Goal: Check status: Check status

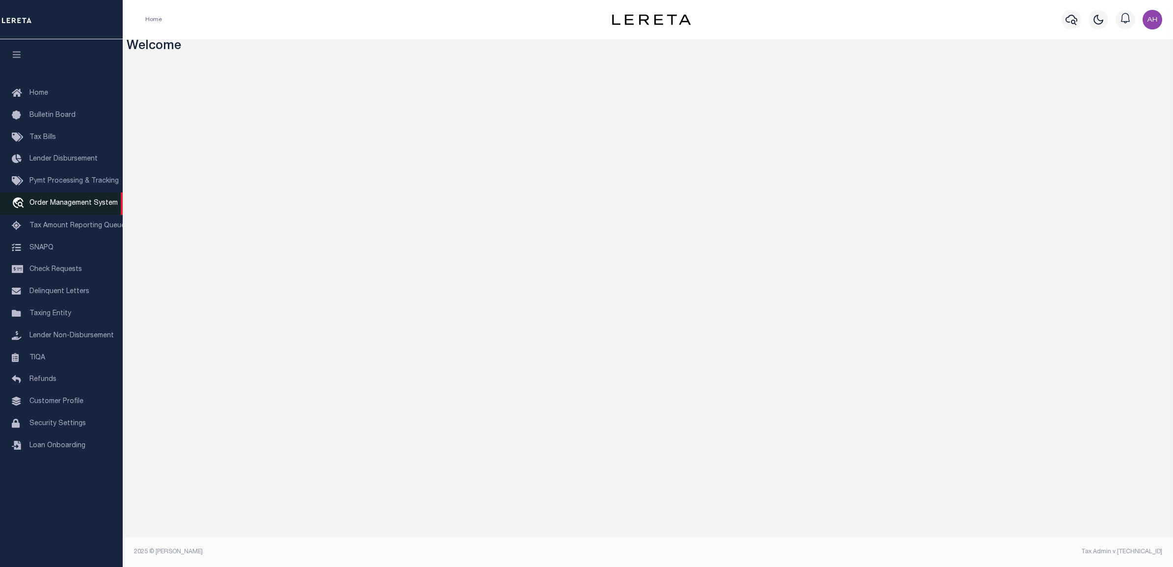
click at [52, 203] on span "Order Management System" at bounding box center [73, 203] width 88 height 7
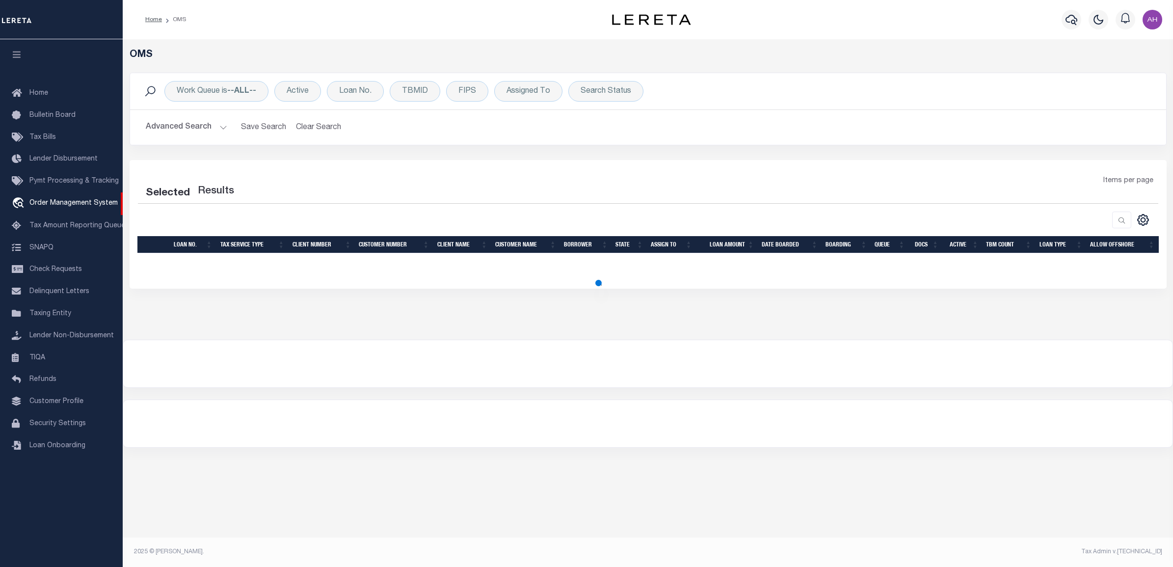
select select "200"
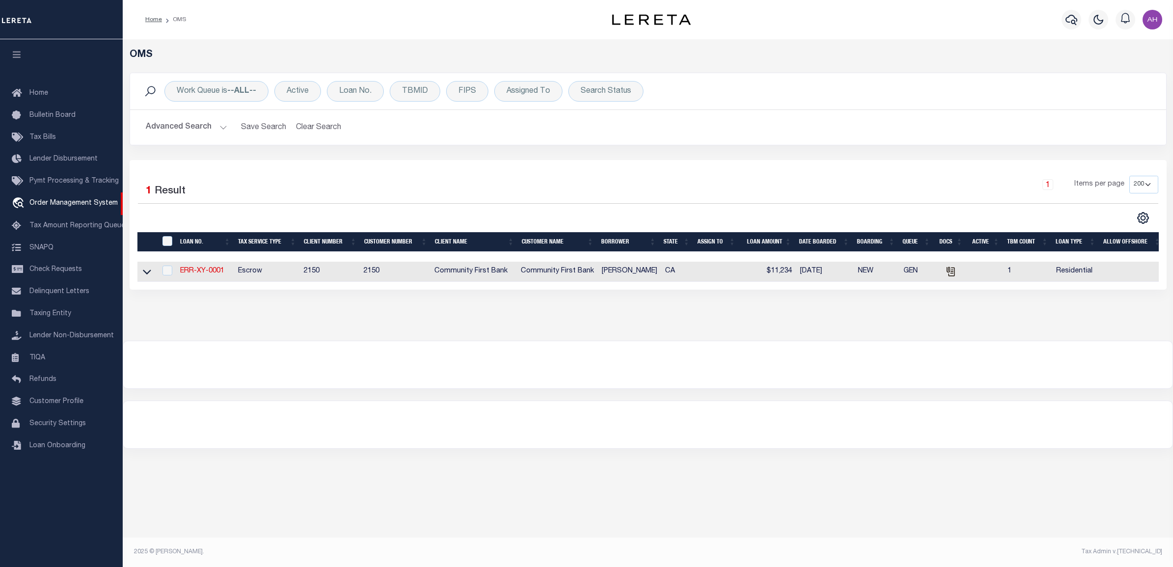
click at [199, 130] on button "Advanced Search" at bounding box center [186, 127] width 81 height 19
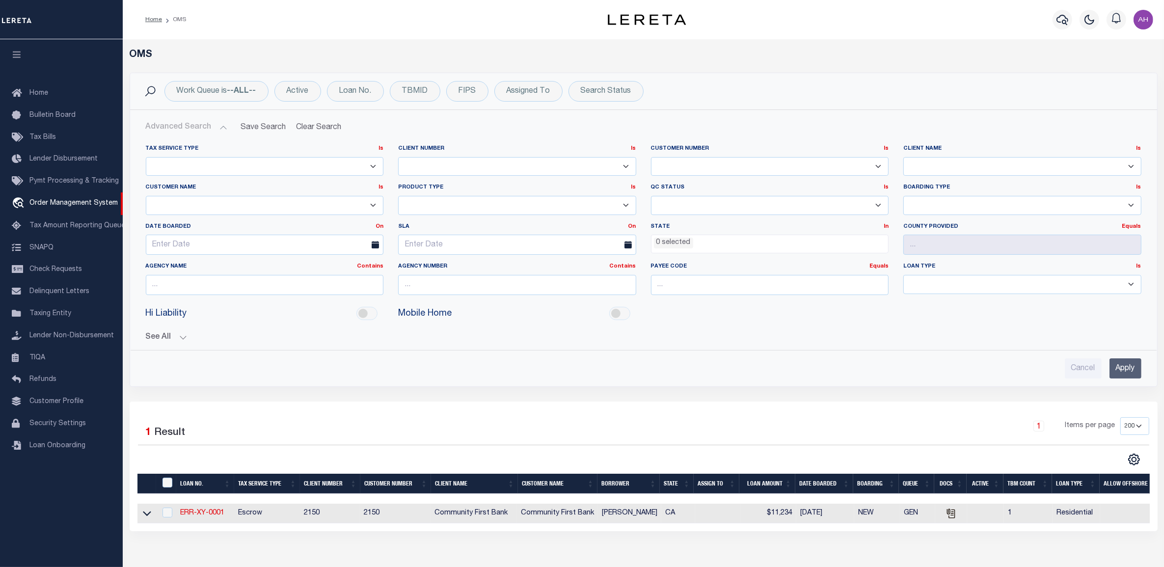
click at [1131, 369] on input "Apply" at bounding box center [1125, 368] width 32 height 20
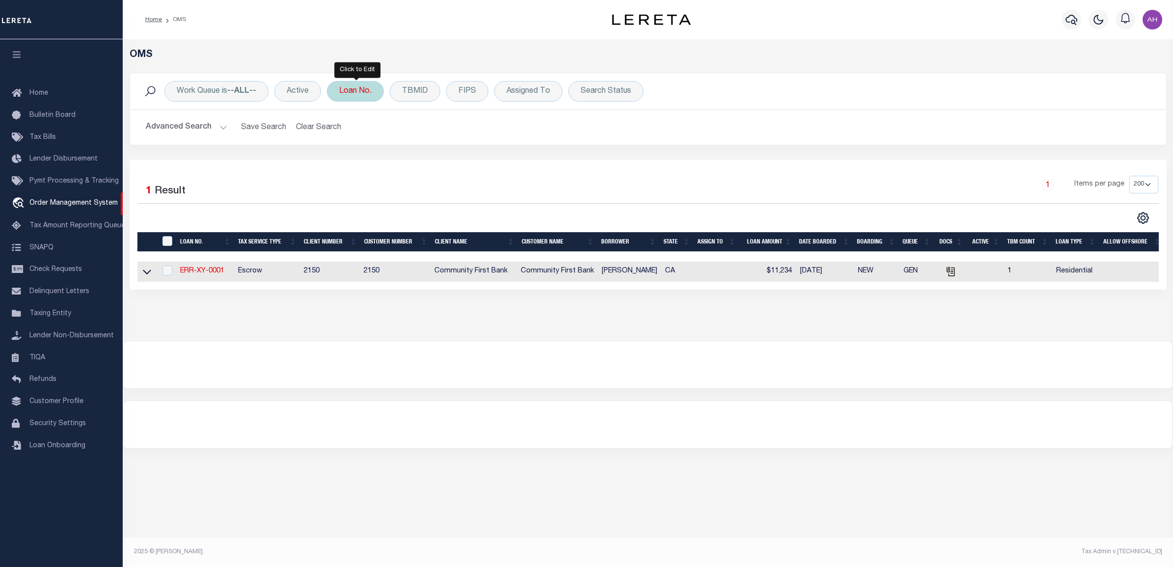
click at [351, 92] on div "Loan No." at bounding box center [355, 91] width 57 height 21
click at [429, 162] on input "Cancel" at bounding box center [430, 161] width 33 height 16
click at [192, 129] on button "Advanced Search" at bounding box center [186, 127] width 81 height 19
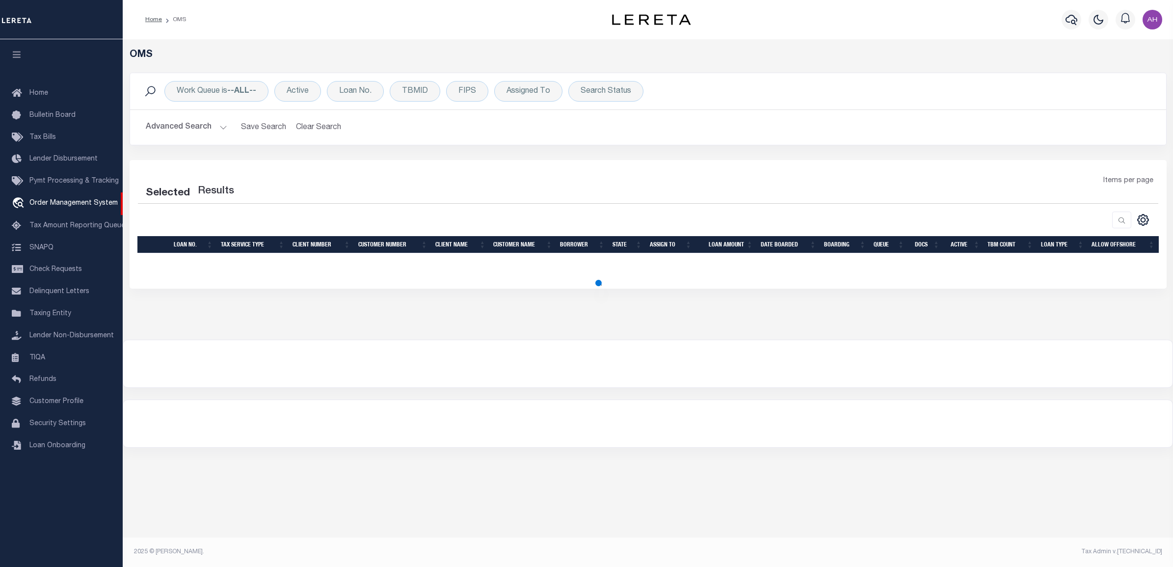
select select "200"
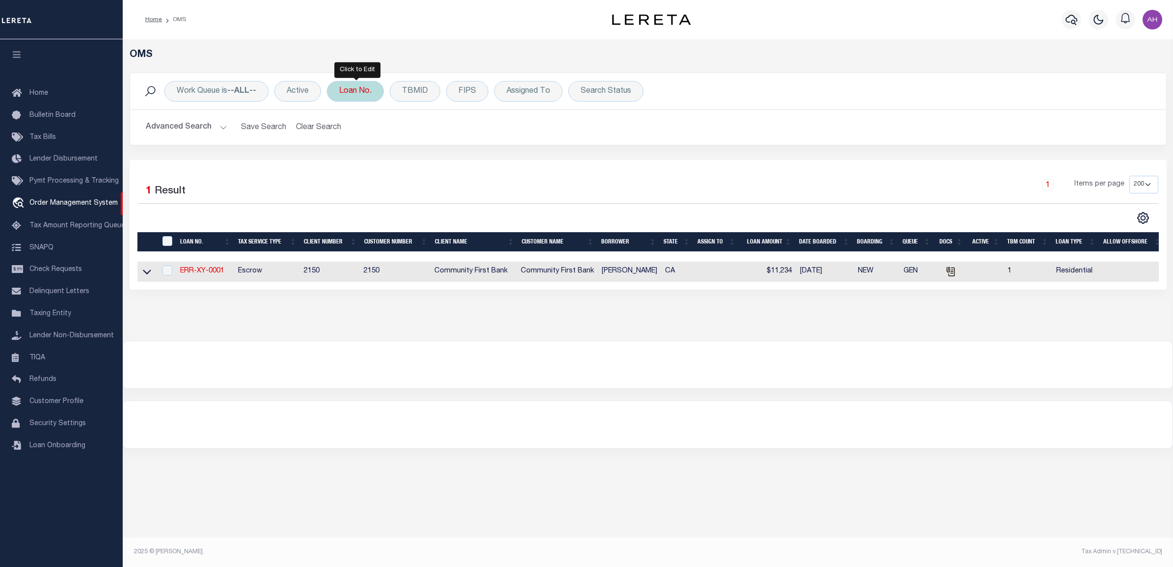
click at [373, 95] on div "Loan No." at bounding box center [355, 91] width 57 height 21
click at [477, 163] on input "Apply" at bounding box center [469, 161] width 29 height 16
click at [466, 162] on input "Apply" at bounding box center [469, 161] width 29 height 16
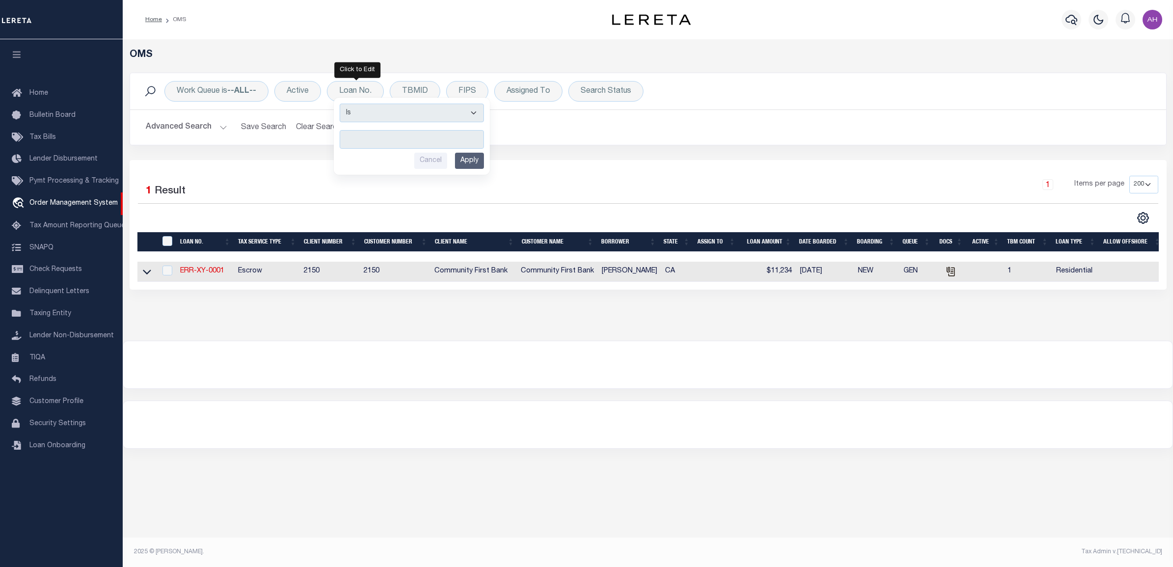
click at [535, 193] on div "1 Items per page 10 25 50 100 200" at bounding box center [778, 189] width 762 height 26
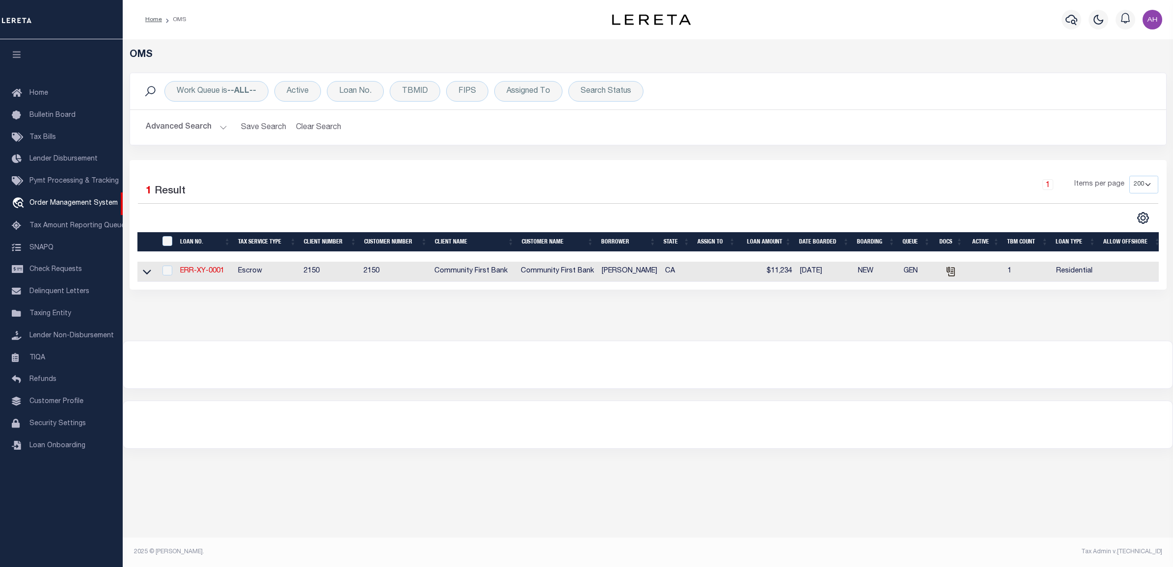
click at [202, 128] on button "Advanced Search" at bounding box center [186, 127] width 81 height 19
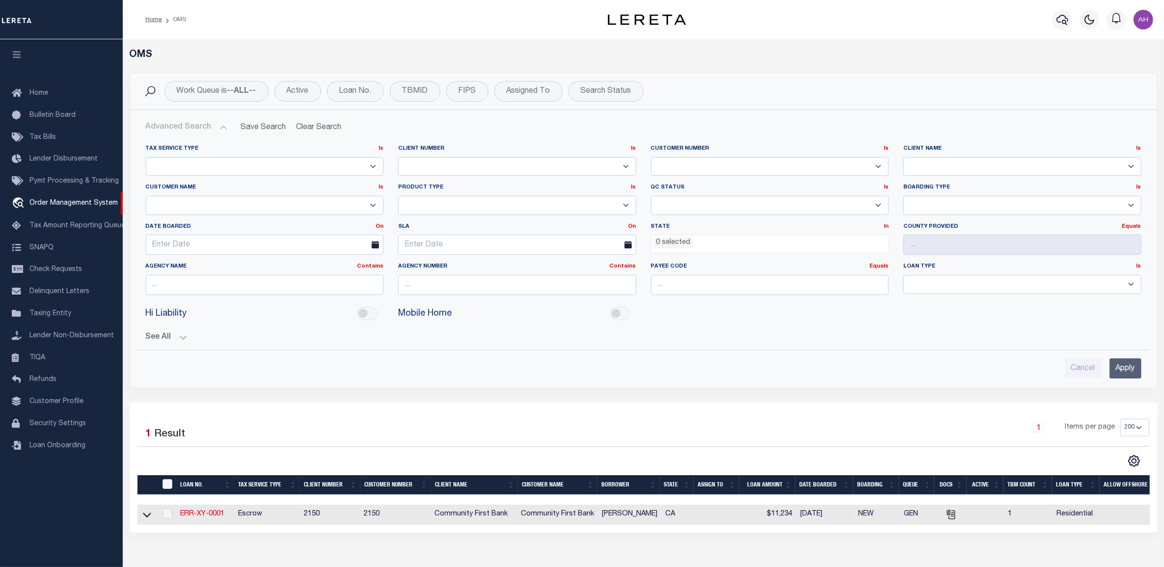
click at [202, 128] on button "Advanced Search" at bounding box center [186, 127] width 81 height 19
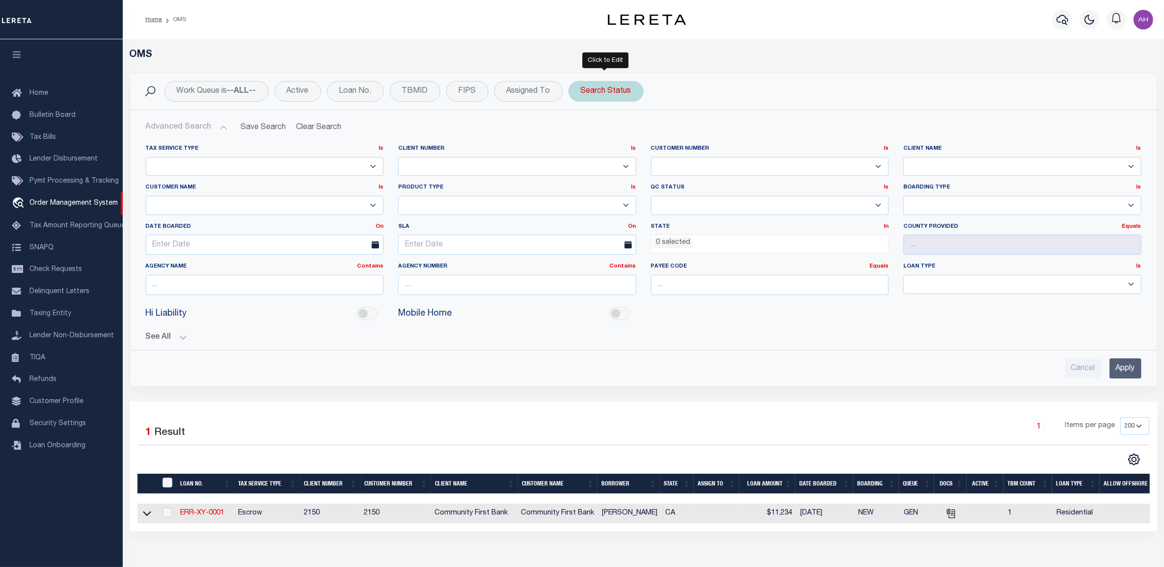
click at [588, 87] on div "Search Status" at bounding box center [605, 91] width 75 height 21
click at [601, 144] on select "Automated Search Bad Parcel Complete Duplicate Parcel High Dollar Reporting In …" at bounding box center [653, 139] width 144 height 19
select select "CP"
click at [581, 131] on select "Automated Search Bad Parcel Complete Duplicate Parcel High Dollar Reporting In …" at bounding box center [653, 139] width 144 height 19
click at [707, 153] on div "Is Contains Automated Search Bad Parcel Complete Duplicate Parcel High Dollar R…" at bounding box center [653, 136] width 156 height 77
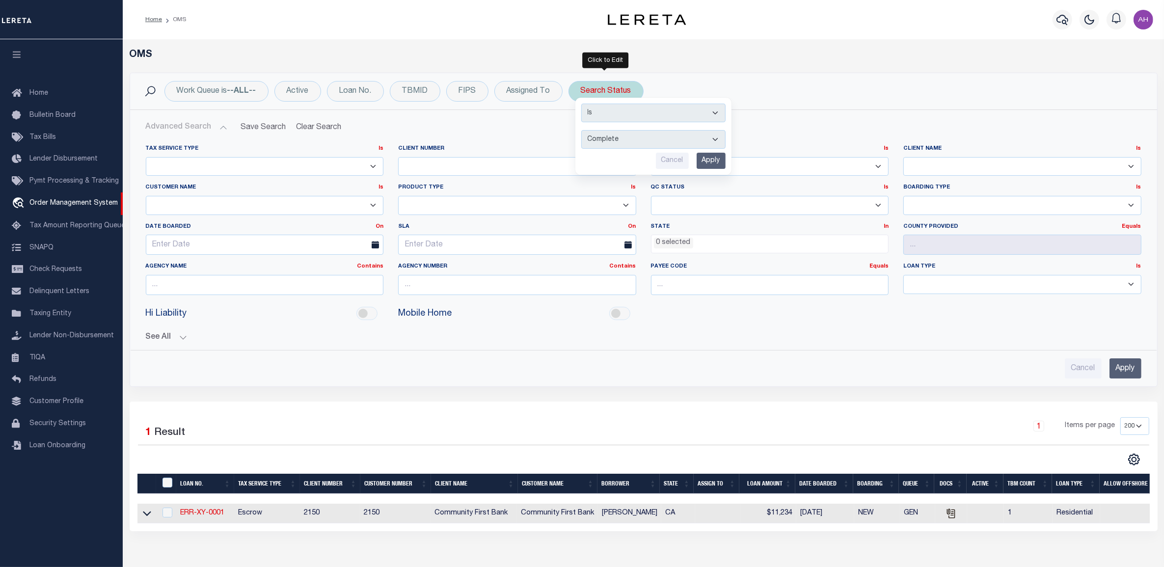
click at [709, 160] on input "Apply" at bounding box center [710, 161] width 29 height 16
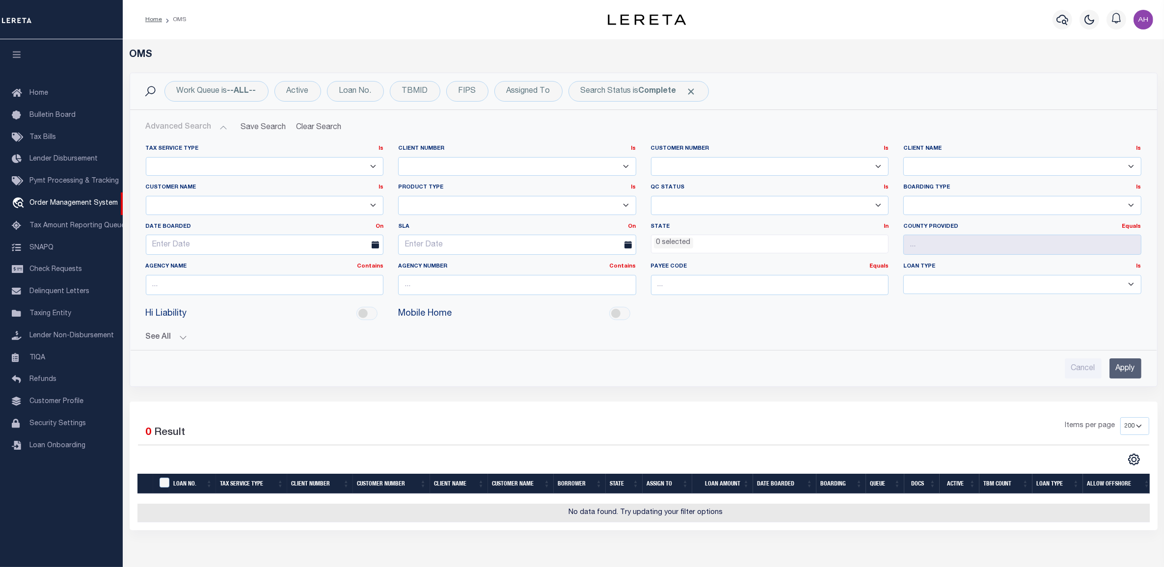
click at [183, 340] on button "See All" at bounding box center [643, 337] width 995 height 9
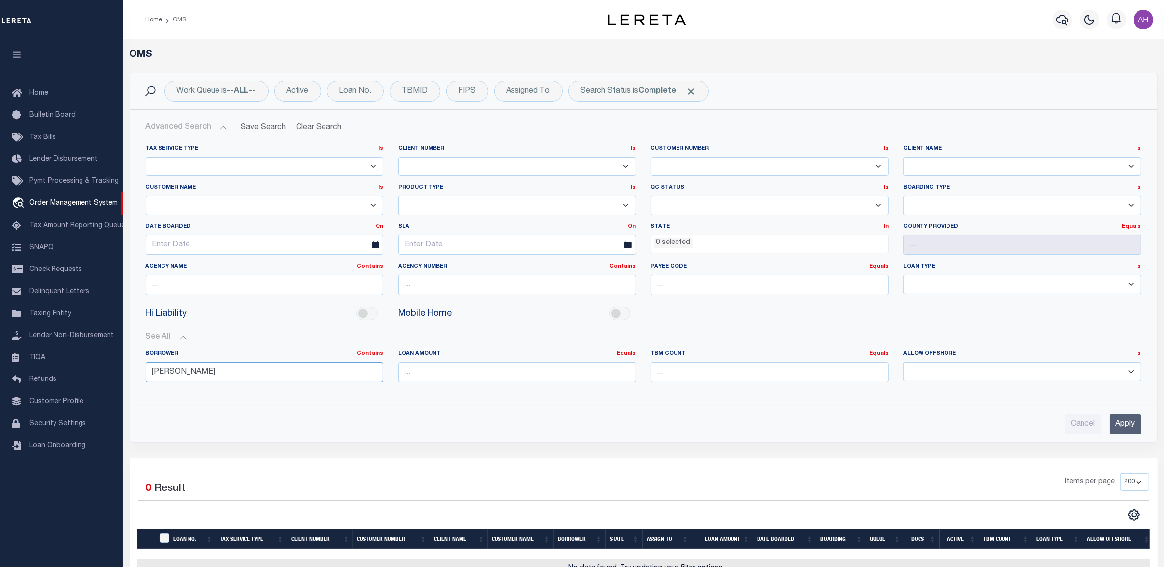
click at [224, 371] on input "[PERSON_NAME]" at bounding box center [265, 372] width 238 height 20
click at [233, 238] on input "text" at bounding box center [265, 245] width 238 height 20
click at [148, 266] on span at bounding box center [154, 265] width 17 height 17
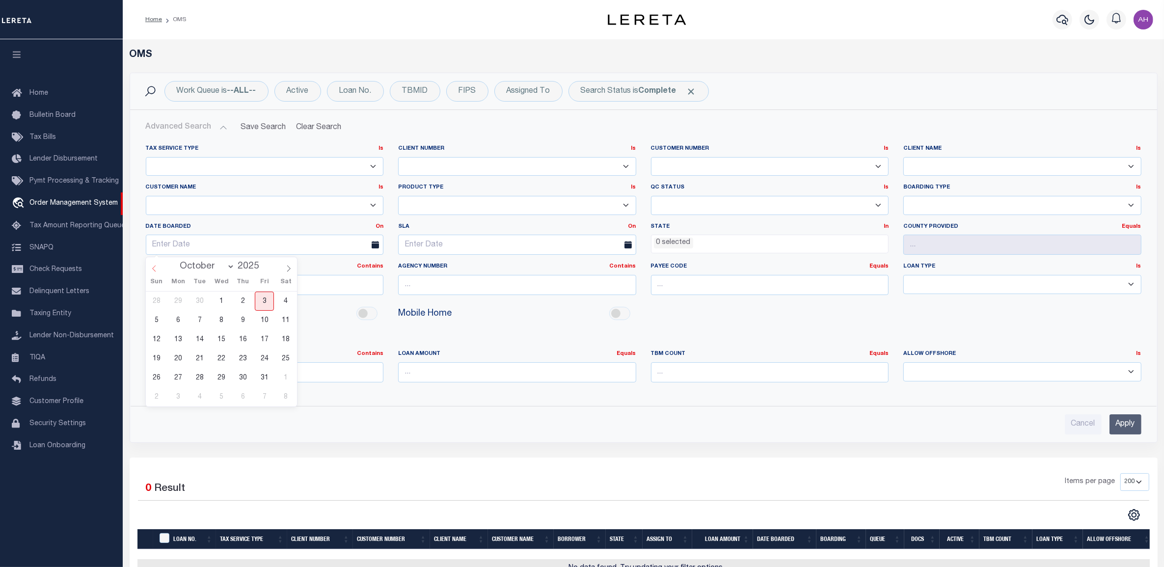
select select "8"
click at [180, 300] on span "1" at bounding box center [177, 300] width 19 height 19
type input "[DATE]"
click at [381, 227] on link "On" at bounding box center [379, 226] width 8 height 5
click at [367, 253] on link "After" at bounding box center [344, 252] width 78 height 14
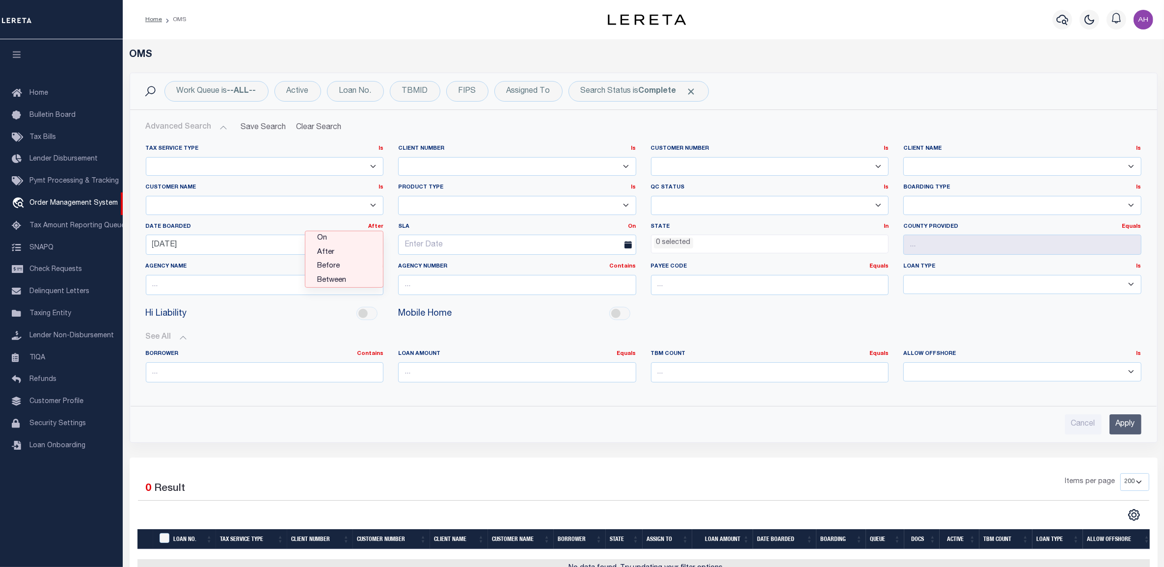
click at [1114, 427] on input "Apply" at bounding box center [1125, 424] width 32 height 20
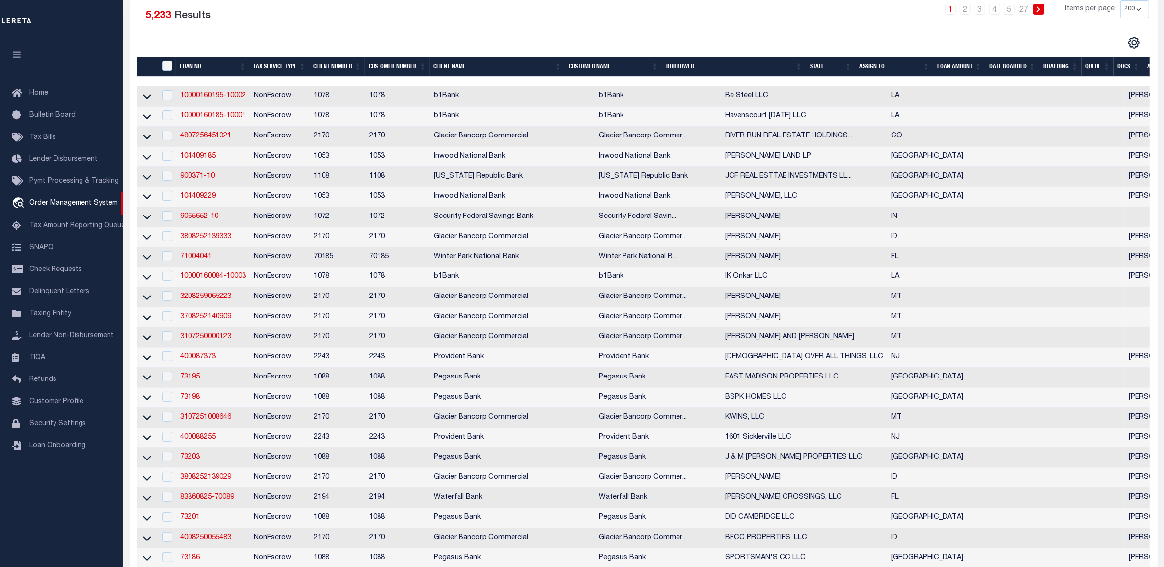
scroll to position [118, 0]
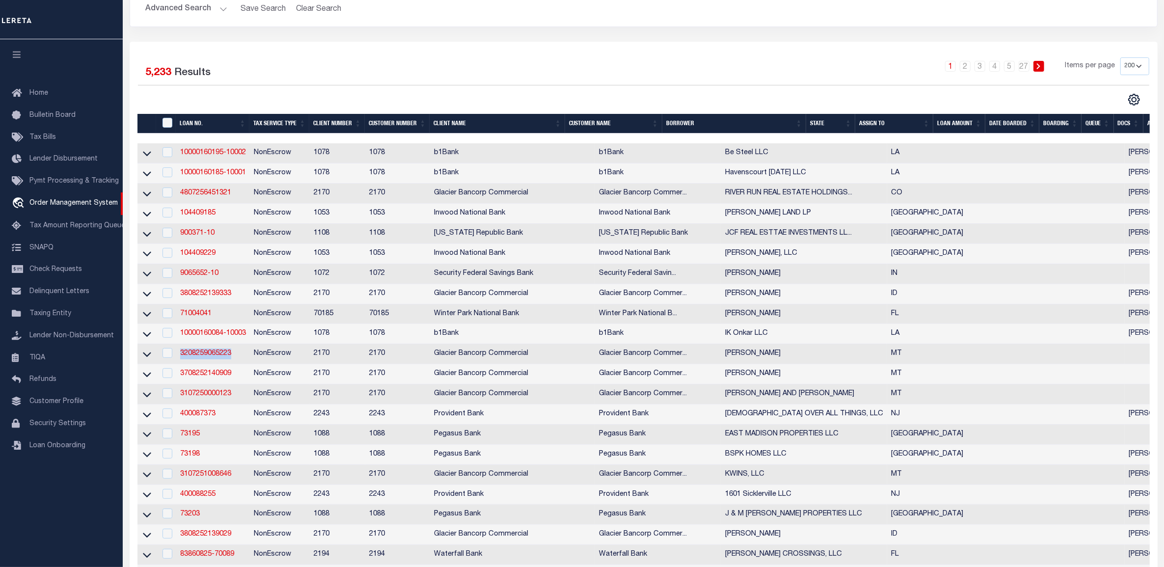
drag, startPoint x: 233, startPoint y: 362, endPoint x: 177, endPoint y: 359, distance: 56.0
click at [177, 359] on td "3208259065223" at bounding box center [213, 354] width 74 height 20
checkbox input "true"
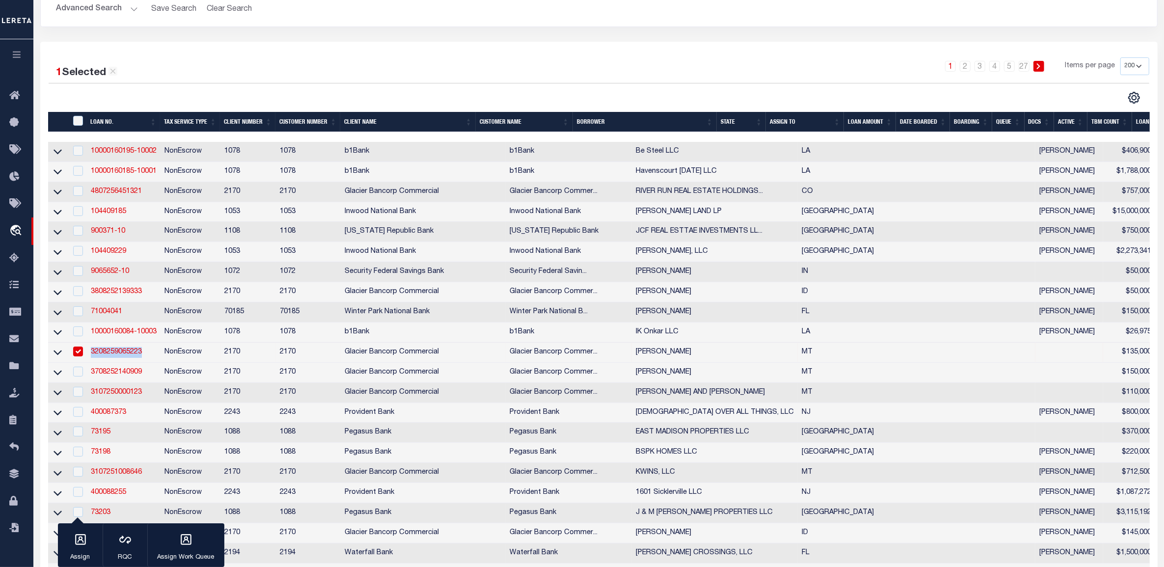
copy link "3208259065223"
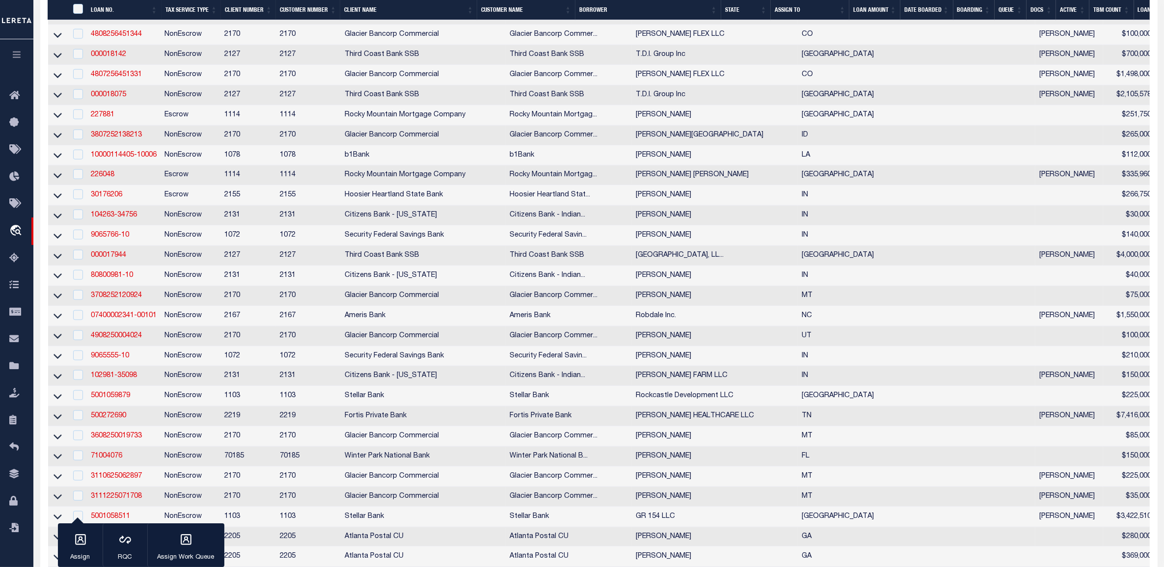
scroll to position [1513, 0]
